Goal: Transaction & Acquisition: Purchase product/service

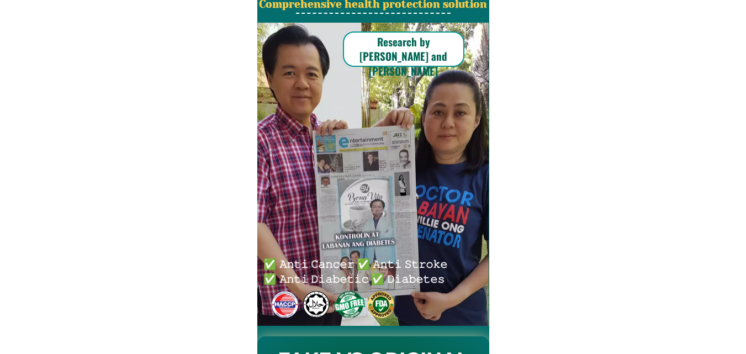
radio input "true"
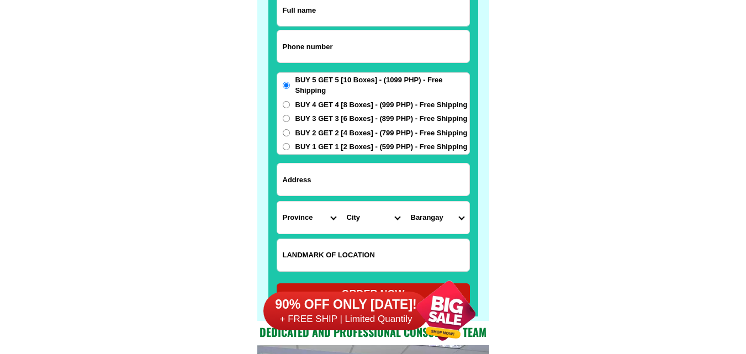
scroll to position [8671, 0]
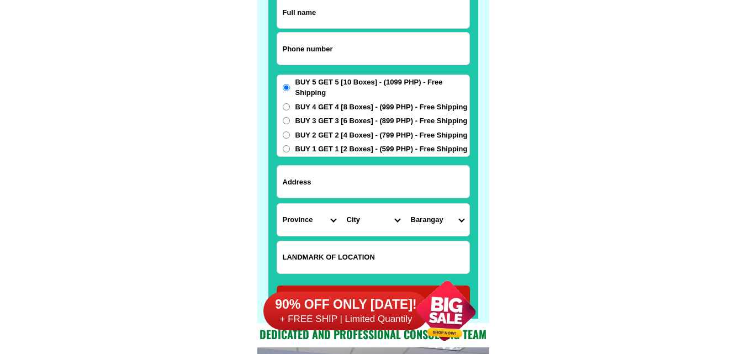
click at [397, 133] on span "BUY 2 GET 2 [4 Boxes] - (799 PHP) - Free Shipping" at bounding box center [381, 135] width 172 height 11
click at [290, 133] on input "BUY 2 GET 2 [4 Boxes] - (799 PHP) - Free Shipping" at bounding box center [286, 134] width 7 height 7
radio input "true"
click at [316, 177] on input "Input address" at bounding box center [373, 182] width 192 height 32
type input "Claret College of Isabela"
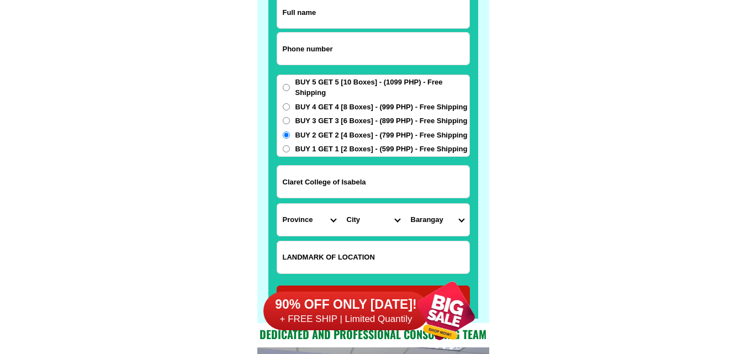
click at [329, 220] on select "Province [GEOGRAPHIC_DATA] [GEOGRAPHIC_DATA] [GEOGRAPHIC_DATA] [GEOGRAPHIC_DATA…" at bounding box center [309, 220] width 64 height 32
select select "63_394"
click at [277, 204] on select "Province [GEOGRAPHIC_DATA] [GEOGRAPHIC_DATA] [GEOGRAPHIC_DATA] [GEOGRAPHIC_DATA…" at bounding box center [309, 220] width 64 height 32
click at [397, 219] on select "City [PERSON_NAME] Basilan-[GEOGRAPHIC_DATA]-city [GEOGRAPHIC_DATA]-tuburan [GE…" at bounding box center [373, 220] width 64 height 32
select select "63_3944658"
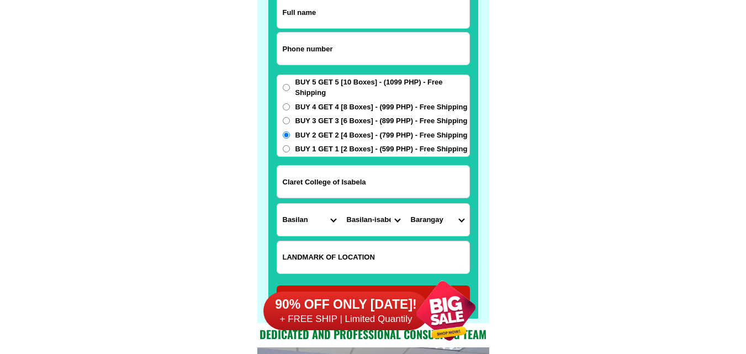
click at [341, 204] on select "City [PERSON_NAME] Basilan-[GEOGRAPHIC_DATA]-city [GEOGRAPHIC_DATA]-tuburan [GE…" at bounding box center [373, 220] width 64 height 32
click at [459, 218] on select "Barangay Aguada Balatanay Baluno Begang Binuangan Busay Cabunbata [PERSON_NAME]…" at bounding box center [437, 220] width 64 height 32
select select "63_39446581218"
click at [405, 204] on select "Barangay Aguada Balatanay Baluno Begang Binuangan Busay Cabunbata [PERSON_NAME]…" at bounding box center [437, 220] width 64 height 32
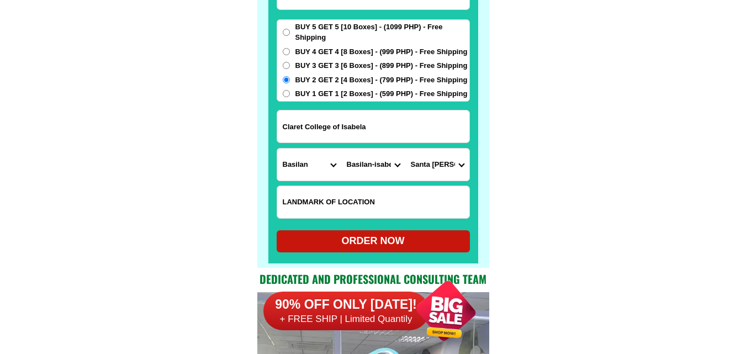
click at [417, 197] on input "Input LANDMARKOFLOCATION" at bounding box center [373, 202] width 192 height 32
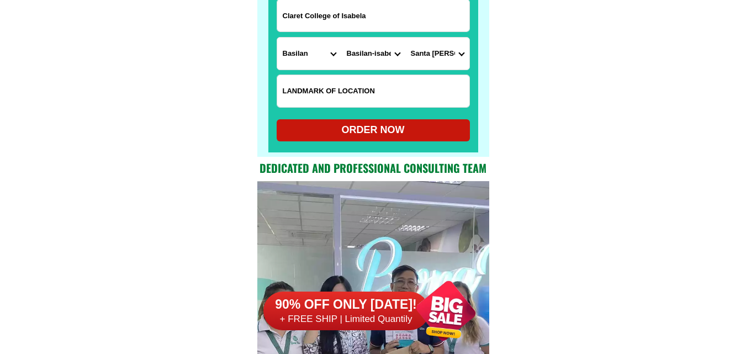
scroll to position [8836, 0]
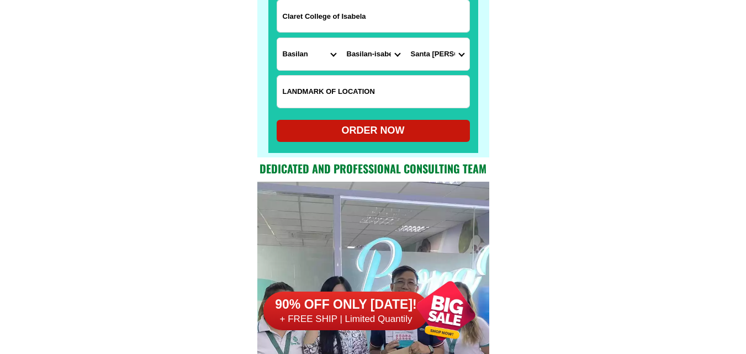
click at [409, 126] on div "ORDER NOW" at bounding box center [373, 130] width 193 height 15
radio input "true"
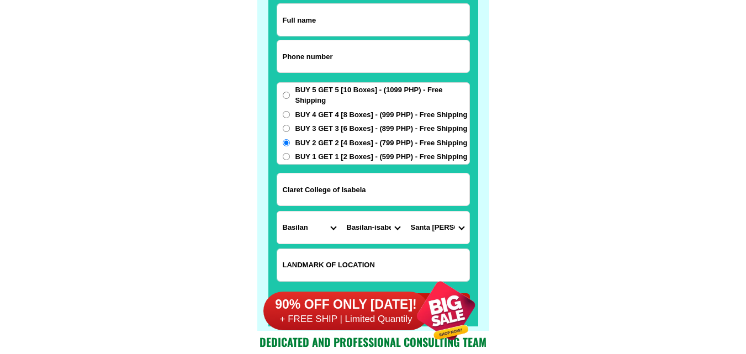
scroll to position [8662, 0]
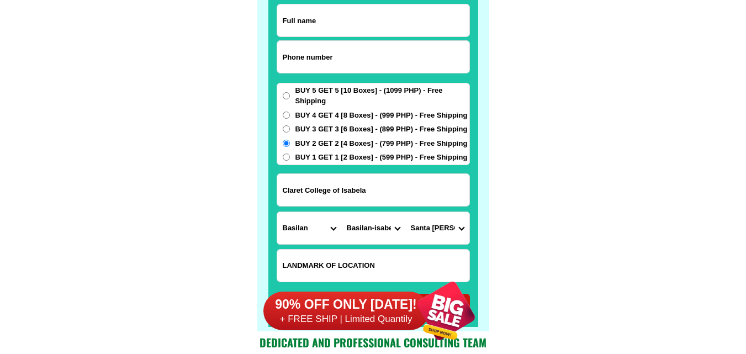
click at [324, 22] on input "Input full_name" at bounding box center [373, 20] width 192 height 32
type input "[PERSON_NAME]"
click button "submit" at bounding box center [0, 0] width 0 height 0
radio input "true"
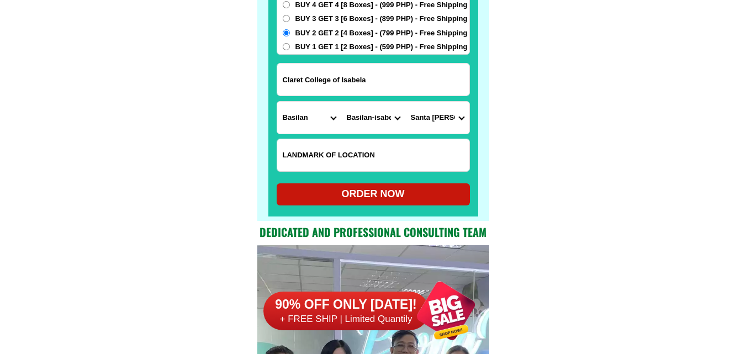
type input "09705159402"
click at [394, 193] on div "ORDER NOW" at bounding box center [373, 194] width 193 height 15
radio input "true"
